Goal: Task Accomplishment & Management: Manage account settings

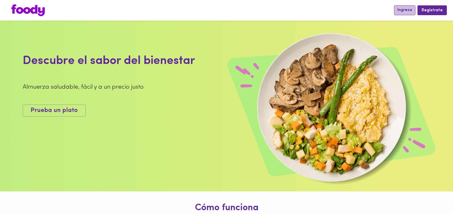
click at [409, 11] on span "Ingresa" at bounding box center [404, 10] width 15 height 5
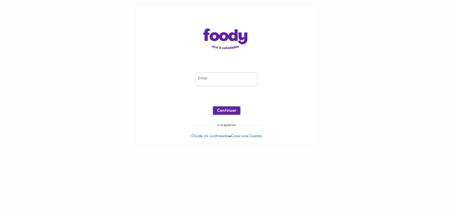
click at [239, 81] on input "email" at bounding box center [226, 80] width 62 height 14
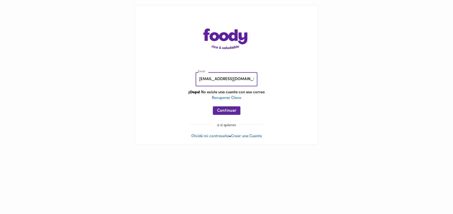
drag, startPoint x: 227, startPoint y: 80, endPoint x: 141, endPoint y: 88, distance: 85.8
click at [195, 87] on input "[EMAIL_ADDRESS][DOMAIN_NAME]" at bounding box center [226, 80] width 62 height 14
click at [209, 79] on input "[EMAIL_ADDRESS][DOMAIN_NAME]" at bounding box center [226, 80] width 62 height 14
click at [212, 80] on input "[EMAIL_ADDRESS][DOMAIN_NAME]" at bounding box center [226, 80] width 62 height 14
type input "[EMAIL_ADDRESS][DOMAIN_NAME]"
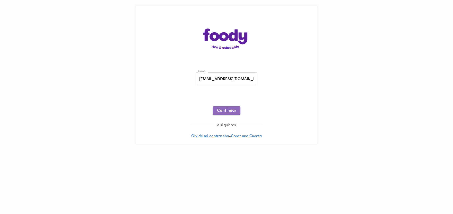
click at [219, 110] on span "Continuar" at bounding box center [226, 111] width 19 height 5
click at [226, 111] on span "Ingresar" at bounding box center [226, 111] width 16 height 5
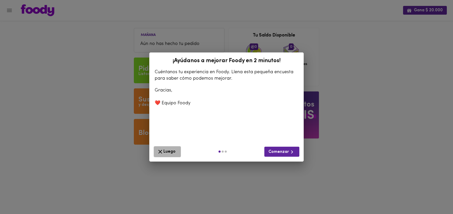
click at [163, 151] on icon "button" at bounding box center [160, 152] width 6 height 6
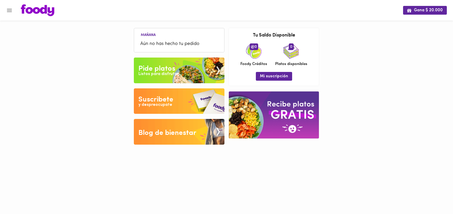
click at [161, 71] on div "Listos para disfrutar" at bounding box center [158, 74] width 40 height 6
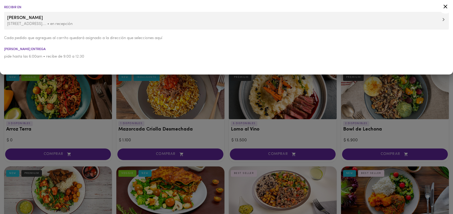
click at [55, 21] on span "[PERSON_NAME]" at bounding box center [226, 18] width 438 height 7
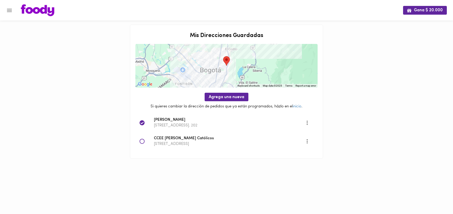
click at [8, 8] on icon "Menu" at bounding box center [9, 10] width 6 height 6
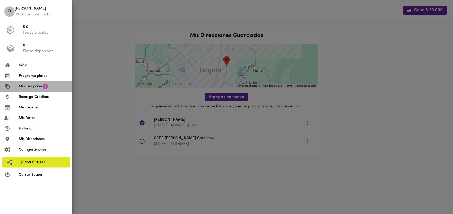
click at [35, 89] on span "Mi suscripción" at bounding box center [30, 86] width 23 height 5
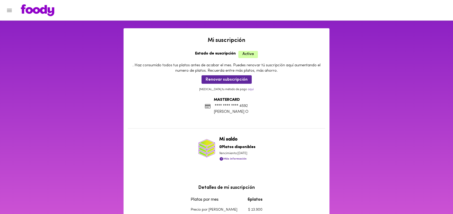
click at [6, 10] on icon "Menu" at bounding box center [9, 10] width 6 height 6
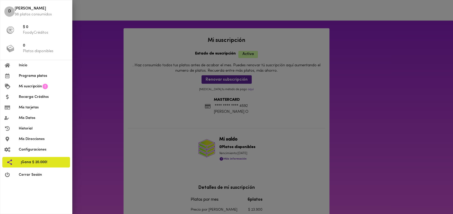
click at [45, 75] on span "Programa platos" at bounding box center [43, 75] width 49 height 5
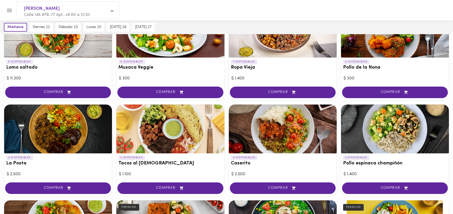
scroll to position [113, 0]
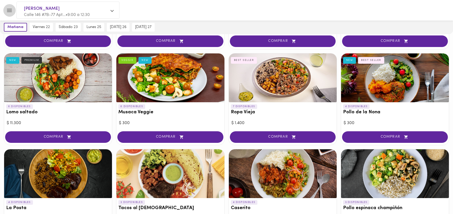
click at [10, 8] on icon "Menu" at bounding box center [9, 10] width 6 height 6
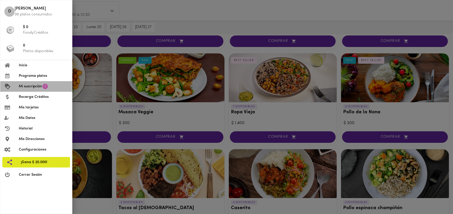
click at [25, 85] on span "Mi suscripción" at bounding box center [30, 86] width 23 height 5
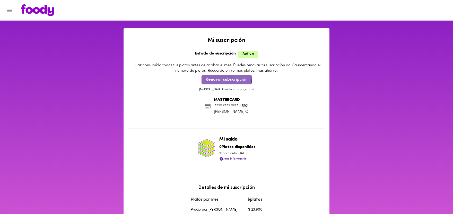
click at [225, 76] on button "Renovar subscripción" at bounding box center [226, 79] width 50 height 8
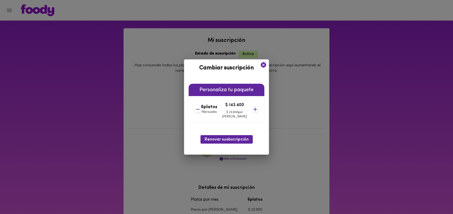
click at [201, 110] on icon at bounding box center [197, 109] width 6 height 6
click at [201, 108] on icon at bounding box center [197, 109] width 6 height 6
click at [201, 109] on icon at bounding box center [197, 109] width 6 height 6
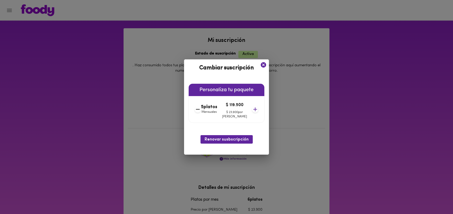
click at [201, 109] on icon at bounding box center [197, 109] width 6 height 6
click at [201, 110] on icon at bounding box center [197, 109] width 6 height 6
click at [253, 108] on icon at bounding box center [255, 109] width 4 height 4
click at [201, 110] on icon at bounding box center [197, 109] width 6 height 6
click at [253, 111] on icon at bounding box center [255, 109] width 4 height 4
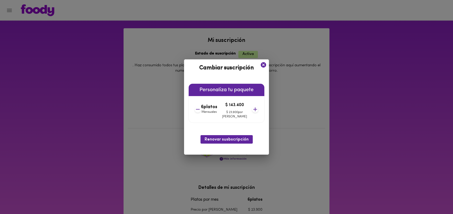
click at [252, 110] on icon at bounding box center [255, 109] width 6 height 6
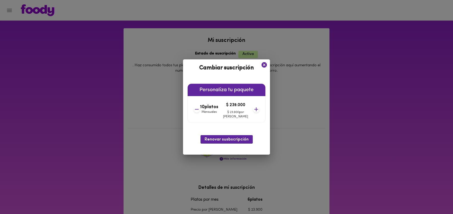
click at [253, 111] on icon at bounding box center [256, 109] width 6 height 6
click at [252, 111] on icon at bounding box center [255, 109] width 6 height 6
click at [253, 111] on icon at bounding box center [256, 109] width 6 height 6
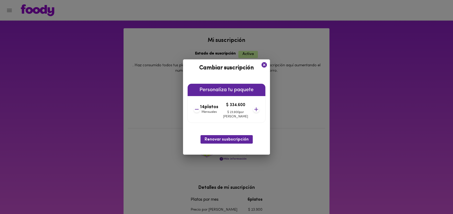
click at [253, 111] on icon at bounding box center [256, 109] width 6 height 6
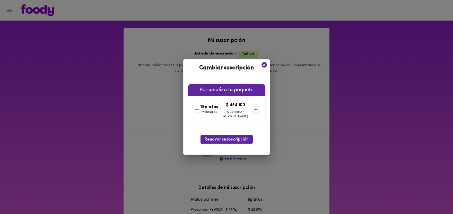
click at [253, 111] on icon at bounding box center [256, 109] width 6 height 6
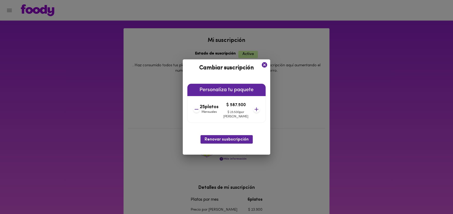
click at [253, 111] on icon at bounding box center [256, 109] width 6 height 6
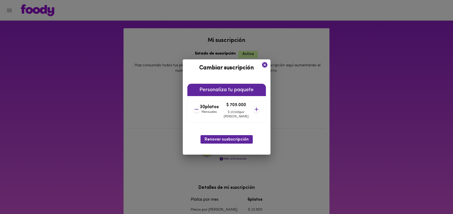
click at [253, 111] on icon at bounding box center [256, 109] width 6 height 6
click at [253, 110] on icon at bounding box center [256, 109] width 6 height 6
click at [200, 110] on icon at bounding box center [196, 109] width 6 height 6
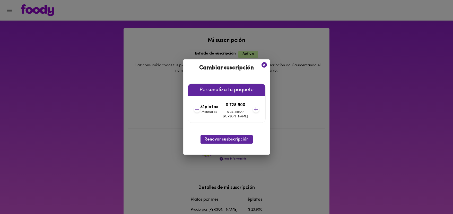
click at [200, 110] on icon at bounding box center [197, 109] width 6 height 6
click at [200, 110] on icon at bounding box center [196, 109] width 6 height 6
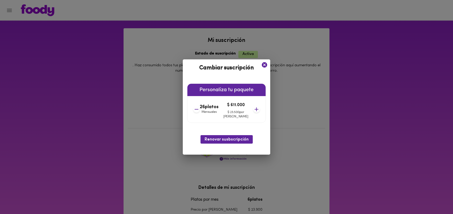
click at [200, 110] on icon at bounding box center [196, 109] width 6 height 6
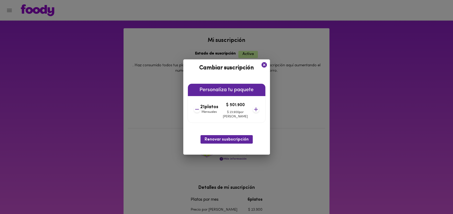
click at [200, 110] on icon at bounding box center [197, 109] width 6 height 6
click at [199, 109] on icon at bounding box center [197, 109] width 4 height 1
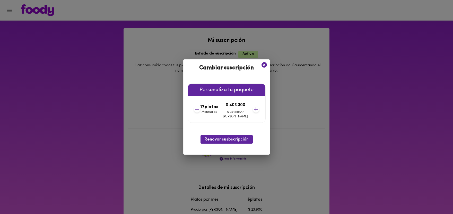
click at [199, 109] on icon at bounding box center [197, 109] width 4 height 1
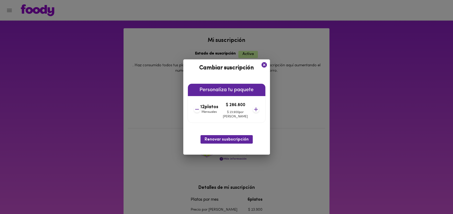
click at [199, 109] on icon at bounding box center [197, 109] width 4 height 1
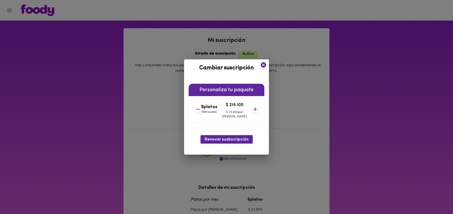
click at [201, 109] on icon at bounding box center [197, 109] width 6 height 6
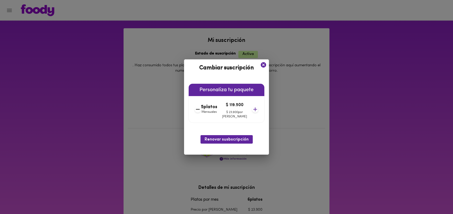
click at [201, 109] on icon at bounding box center [197, 109] width 6 height 6
click at [261, 64] on icon at bounding box center [263, 64] width 5 height 5
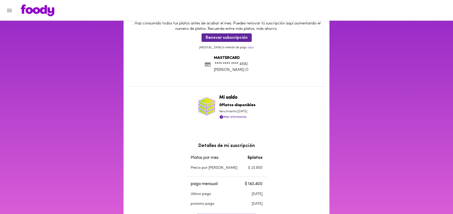
scroll to position [57, 0]
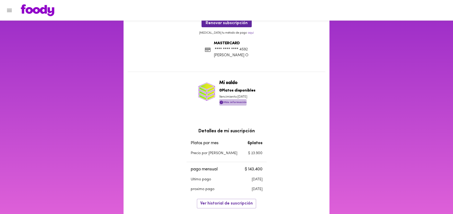
click at [234, 102] on span "Más información" at bounding box center [232, 102] width 27 height 6
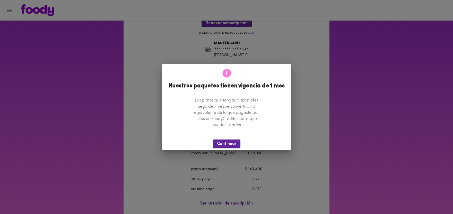
click at [229, 143] on span "Continuar" at bounding box center [226, 144] width 19 height 5
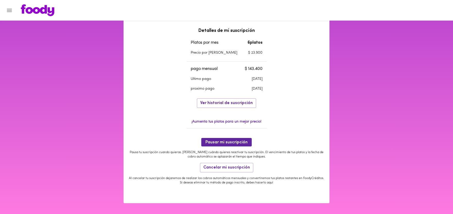
scroll to position [158, 0]
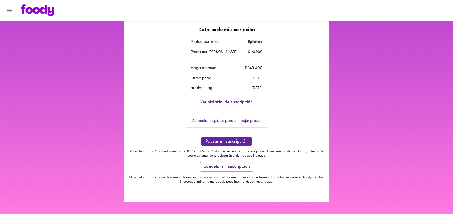
click at [228, 102] on span "Ver historial de suscripción" at bounding box center [226, 102] width 52 height 5
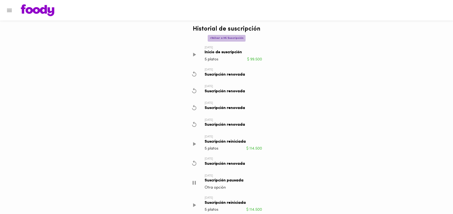
click at [234, 38] on span "< Volver a Mi Suscripción" at bounding box center [227, 38] width 34 height 3
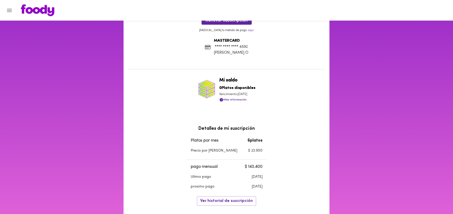
scroll to position [113, 0]
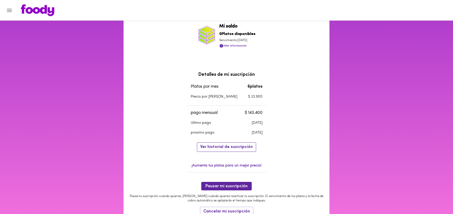
click at [228, 148] on span "Ver historial de suscripción" at bounding box center [226, 147] width 52 height 5
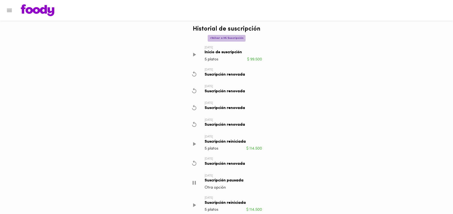
click at [228, 38] on span "< Volver a Mi Suscripción" at bounding box center [227, 38] width 34 height 3
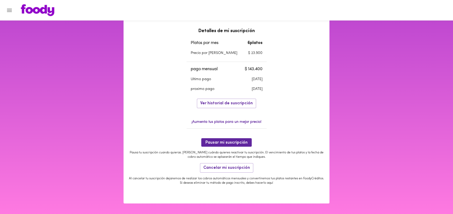
scroll to position [158, 0]
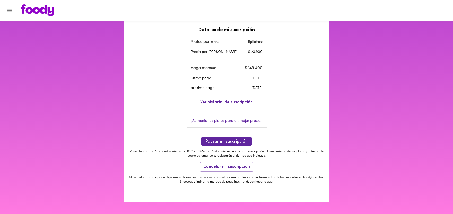
click at [309, 130] on div "Mi suscripción Estado de suscripción Activa . Haz consumido todos tus platos an…" at bounding box center [226, 36] width 206 height 332
click at [223, 166] on span "Cancelar mi suscripción" at bounding box center [226, 167] width 47 height 5
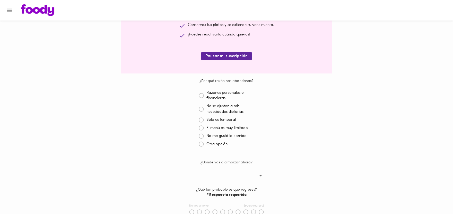
scroll to position [85, 0]
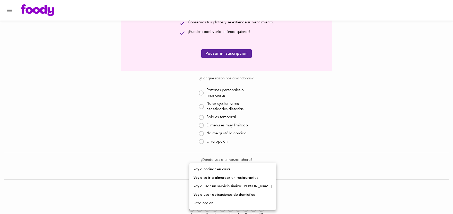
click at [257, 171] on body "Cancelación de suscripción [PERSON_NAME] , lamentamos mucho verte partir 😢 Ante…" at bounding box center [226, 130] width 453 height 381
click at [301, 140] on div at bounding box center [226, 107] width 453 height 214
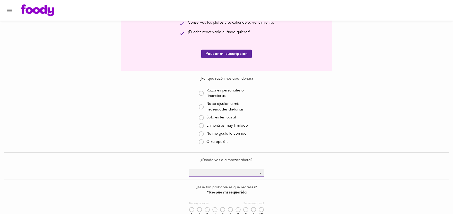
scroll to position [113, 0]
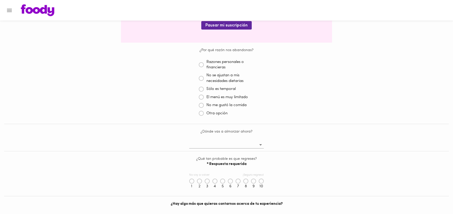
click at [203, 67] on icon at bounding box center [201, 64] width 5 height 5
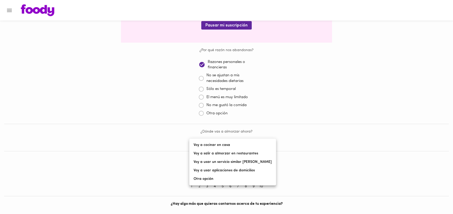
click at [258, 144] on body "Cancelación de suscripción [PERSON_NAME] , lamentamos mucho verte partir 😢 Ante…" at bounding box center [226, 102] width 453 height 381
click at [216, 146] on li "Voy a cocinar en casa" at bounding box center [232, 145] width 86 height 8
type input "cook-at-home"
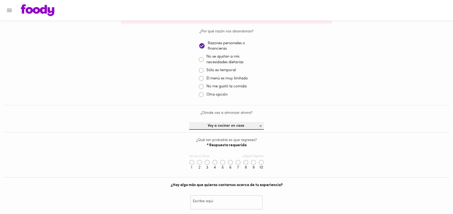
scroll to position [141, 0]
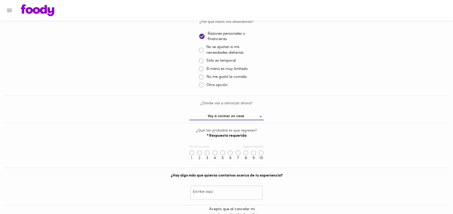
click at [247, 154] on icon at bounding box center [245, 152] width 5 height 5
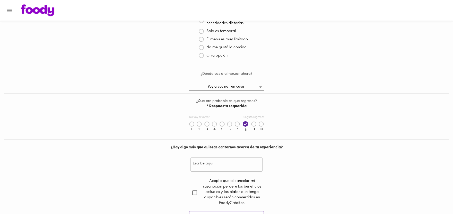
scroll to position [198, 0]
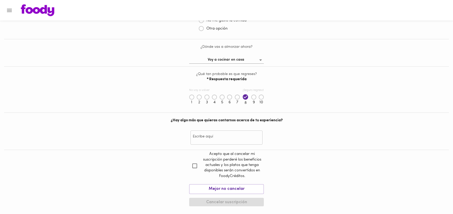
click at [195, 168] on input "checkbox" at bounding box center [194, 165] width 11 height 11
checkbox input "true"
click at [241, 201] on span "Cancelar suscripción" at bounding box center [226, 202] width 66 height 5
